Goal: Information Seeking & Learning: Learn about a topic

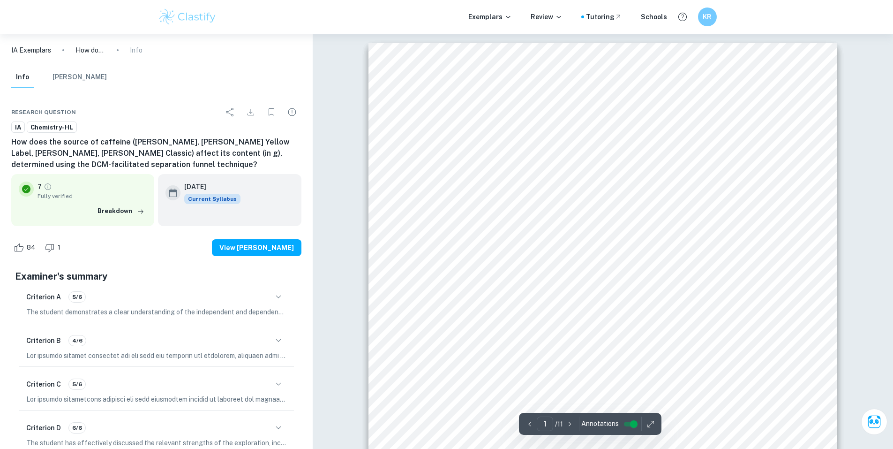
drag, startPoint x: 423, startPoint y: 240, endPoint x: 590, endPoint y: 267, distance: 168.5
click at [591, 270] on div "1 Candidate code: klm897 Word count: 2966 Topic: Determining the tea caffeine c…" at bounding box center [602, 374] width 469 height 663
click at [589, 266] on span "physiological effects and potential health benefits. The following study aims t…" at bounding box center [602, 267] width 355 height 9
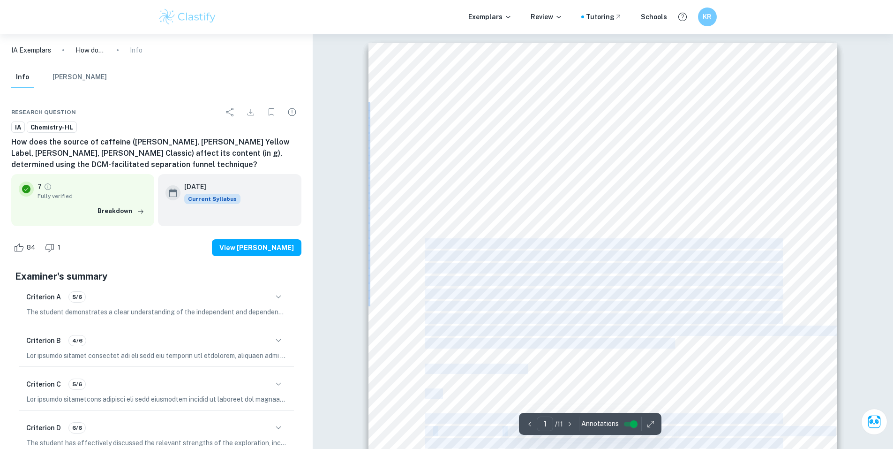
drag, startPoint x: 677, startPoint y: 346, endPoint x: 449, endPoint y: 250, distance: 247.7
click at [427, 238] on div "1 Candidate code: klm897 Word count: 2966 Topic: Determining the tea caffeine c…" at bounding box center [602, 374] width 469 height 663
click at [667, 343] on span "and determine potential variations in caffeine levels among them." at bounding box center [549, 342] width 248 height 9
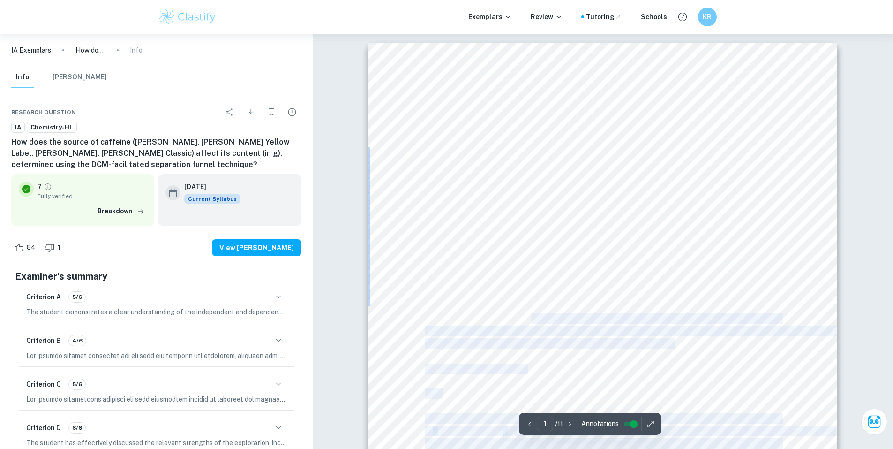
drag, startPoint x: 634, startPoint y: 341, endPoint x: 498, endPoint y: 296, distance: 143.8
click at [529, 314] on div "1 Candidate code: klm897 Word count: 2966 Topic: Determining the tea caffeine c…" at bounding box center [602, 374] width 469 height 663
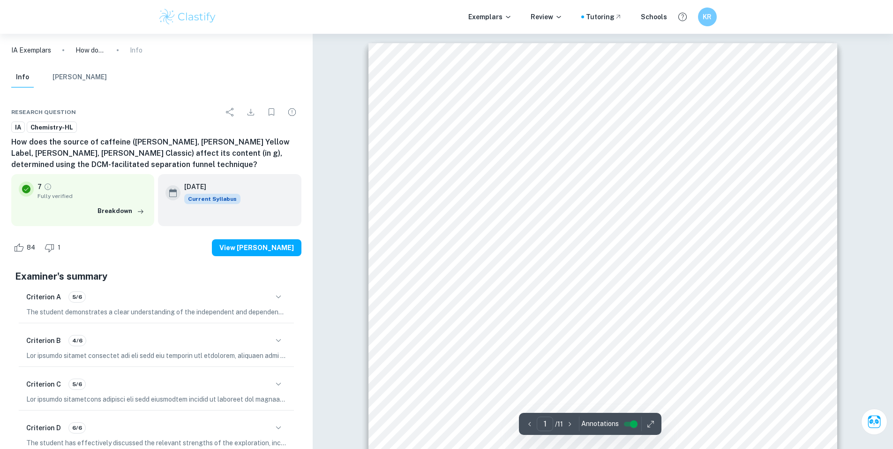
click at [496, 295] on span "experiment utilizes the Dichloromethane (DCM)-facilitated separation funnel tec…" at bounding box center [602, 293] width 355 height 9
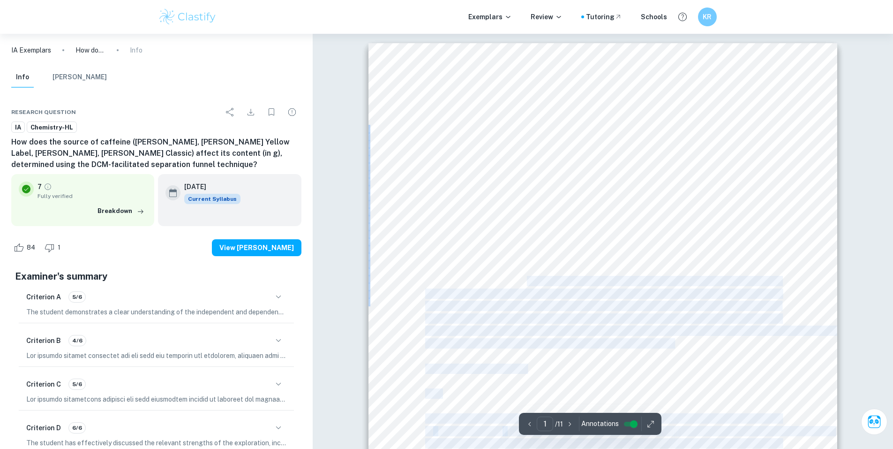
drag, startPoint x: 424, startPoint y: 239, endPoint x: 529, endPoint y: 277, distance: 111.1
click at [529, 277] on div "1 Candidate code: klm897 Word count: 2966 Topic: Determining the tea caffeine c…" at bounding box center [602, 374] width 469 height 663
click at [529, 277] on span "the source of caffeine, specifically in various types of tea, influences its co…" at bounding box center [602, 280] width 355 height 9
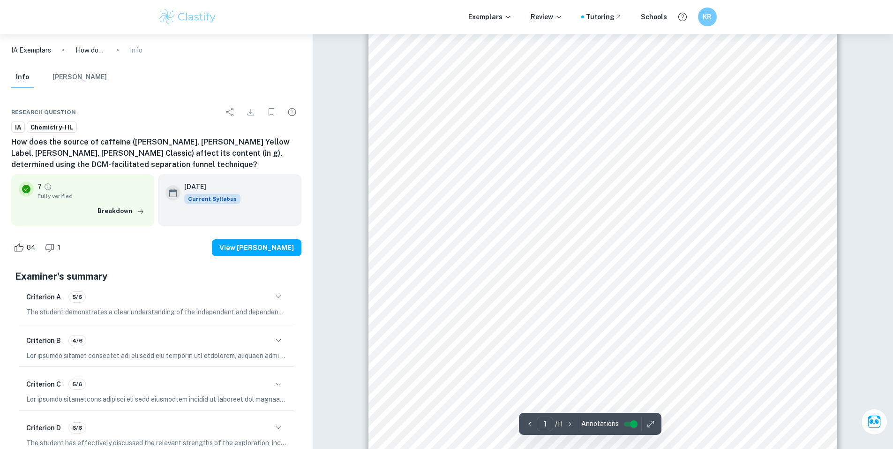
scroll to position [94, 0]
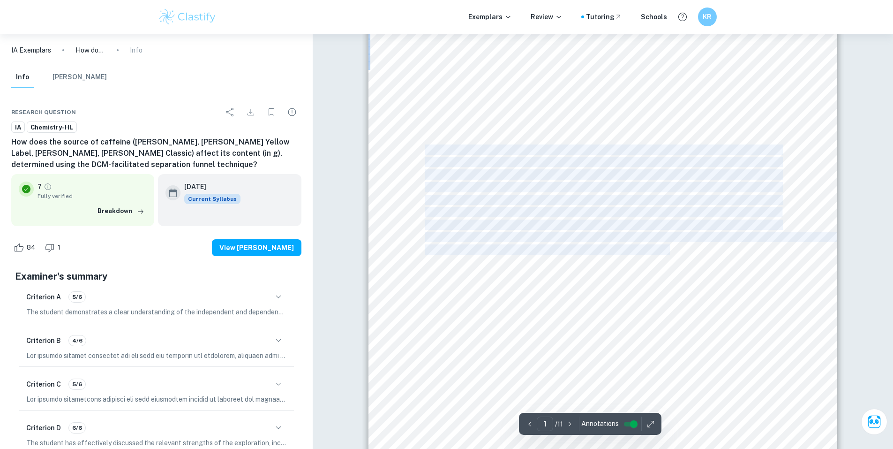
drag, startPoint x: 667, startPoint y: 248, endPoint x: 427, endPoint y: 148, distance: 259.9
click at [427, 148] on div "1 Candidate code: klm897 Word count: 2966 Topic: Determining the tea caffeine c…" at bounding box center [602, 280] width 469 height 663
copy div "Tea is a globally consumed beverage that holds a significant place in human cul…"
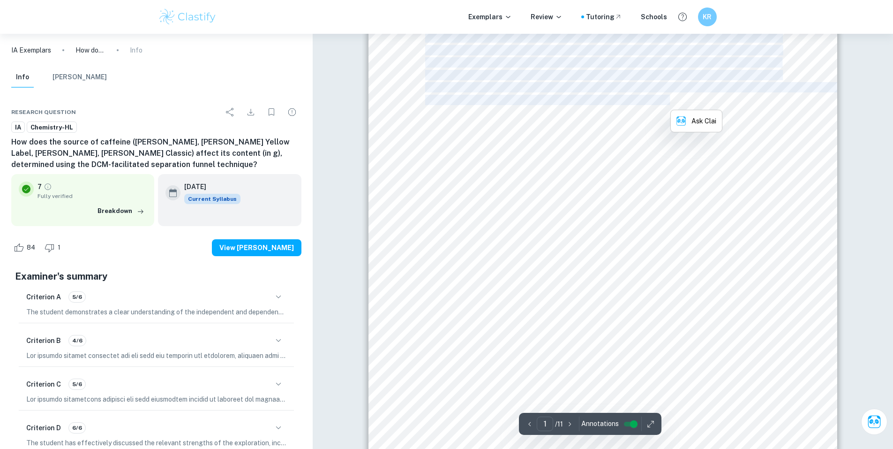
scroll to position [188, 0]
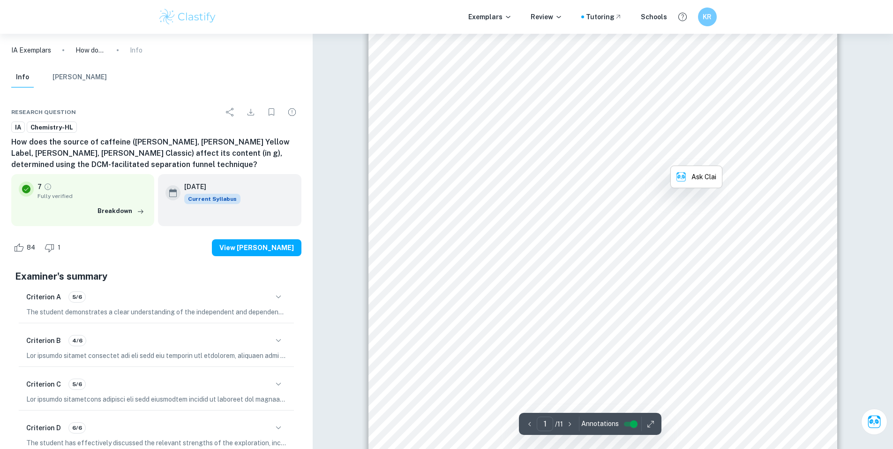
click at [399, 264] on div "1 Candidate code: klm897 Word count: 2966 Topic: Determining the tea caffeine c…" at bounding box center [602, 187] width 469 height 663
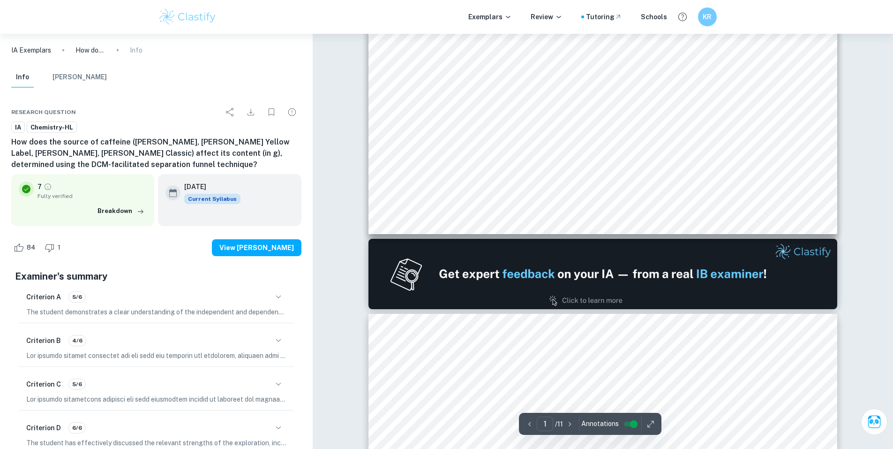
scroll to position [469, 0]
